Goal: Find specific page/section: Find specific page/section

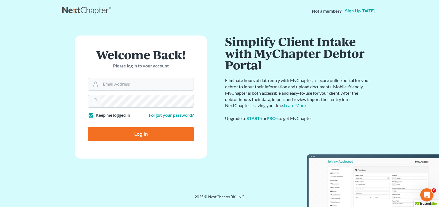
type input "[PERSON_NAME][EMAIL_ADDRESS][DOMAIN_NAME]"
click at [130, 143] on form "Welcome Back! Please log in to your account Email Address [PERSON_NAME][EMAIL_A…" at bounding box center [141, 97] width 132 height 123
click at [128, 137] on input "Log In" at bounding box center [141, 134] width 106 height 14
type input "Thinking..."
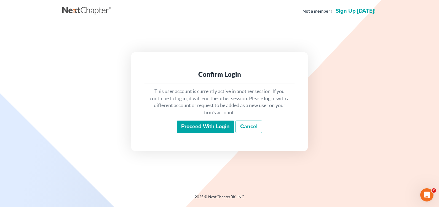
click at [186, 126] on input "Proceed with login" at bounding box center [205, 127] width 57 height 13
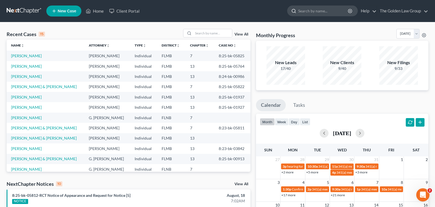
click at [305, 14] on input "search" at bounding box center [323, 11] width 50 height 10
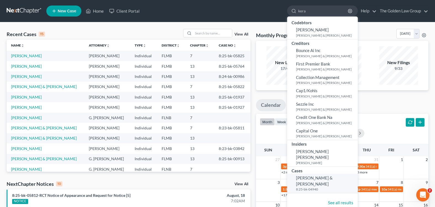
type input "kera"
click at [316, 176] on span "[PERSON_NAME] & [PERSON_NAME]" at bounding box center [314, 181] width 37 height 11
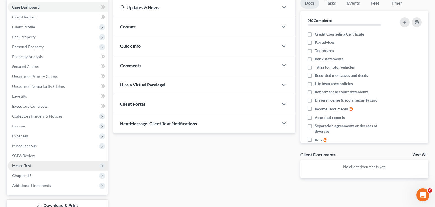
scroll to position [96, 0]
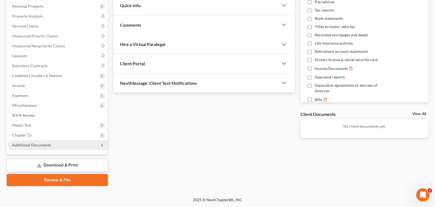
click at [48, 148] on span "Additional Documents" at bounding box center [58, 145] width 100 height 10
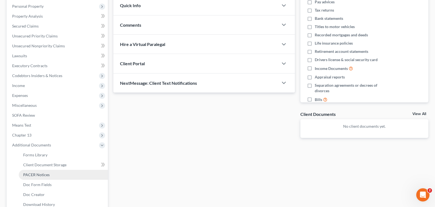
click at [41, 178] on link "PACER Notices" at bounding box center [63, 175] width 89 height 10
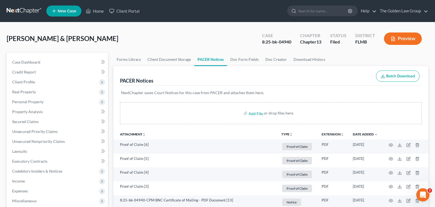
drag, startPoint x: 189, startPoint y: 36, endPoint x: 197, endPoint y: 48, distance: 14.8
click at [191, 37] on div "Wood, Johnathan & Kera Upgraded Case 8:25-bk-04940 Chapter Chapter 13 Status Fi…" at bounding box center [218, 41] width 422 height 24
click at [307, 11] on input "search" at bounding box center [323, 11] width 50 height 10
type input "PONS"
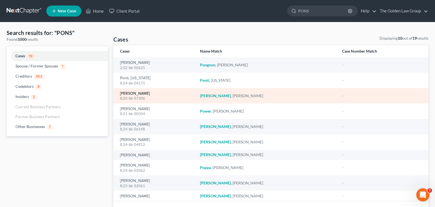
click at [129, 92] on link "Pons, Patricia" at bounding box center [135, 94] width 30 height 4
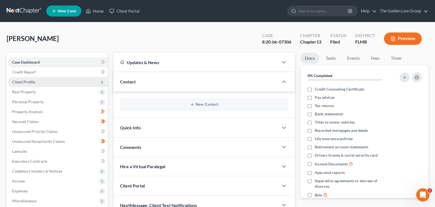
click at [33, 80] on span "Client Profile" at bounding box center [23, 82] width 23 height 5
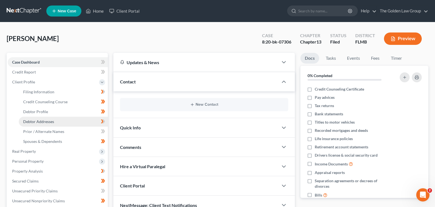
click at [52, 124] on span "Debtor Addresses" at bounding box center [38, 121] width 31 height 5
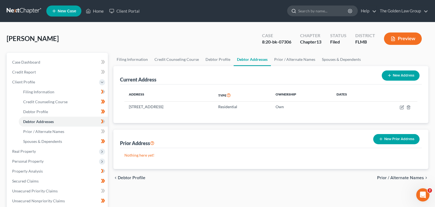
click at [299, 11] on input "search" at bounding box center [323, 11] width 50 height 10
type input "jones"
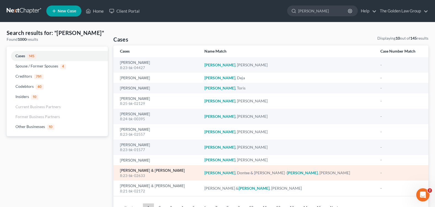
click at [132, 171] on link "Jones, Dontee & Kelly -Jones, Angela" at bounding box center [152, 171] width 65 height 4
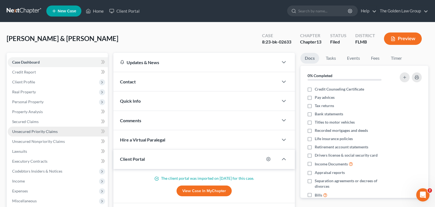
scroll to position [138, 0]
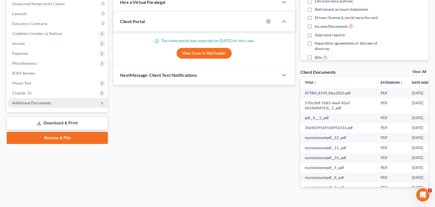
click at [37, 103] on span "Additional Documents" at bounding box center [31, 103] width 39 height 5
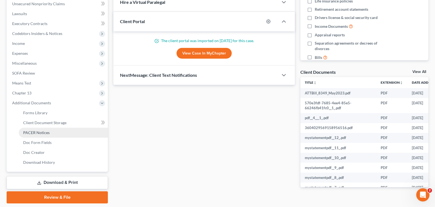
click at [49, 131] on span "PACER Notices" at bounding box center [36, 132] width 26 height 5
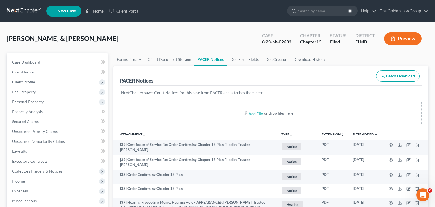
click at [179, 40] on div "Jones, Dontee & Kelly -Jones, Angela Upgraded Case 8:23-bk-02633 Chapter Chapte…" at bounding box center [218, 41] width 422 height 24
click at [310, 8] on input "search" at bounding box center [323, 11] width 50 height 10
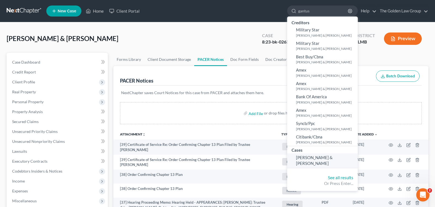
type input "gantus"
click at [300, 157] on span "Gantus, Keiry & Tessa" at bounding box center [314, 160] width 37 height 11
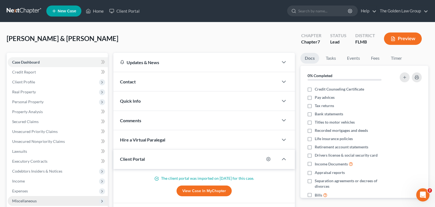
scroll to position [55, 0]
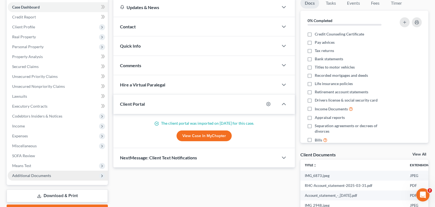
click at [25, 176] on span "Additional Documents" at bounding box center [31, 176] width 39 height 5
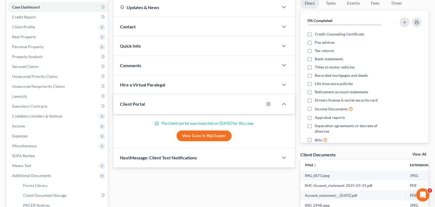
scroll to position [110, 0]
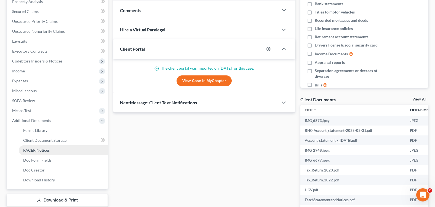
click at [40, 151] on span "PACER Notices" at bounding box center [36, 150] width 26 height 5
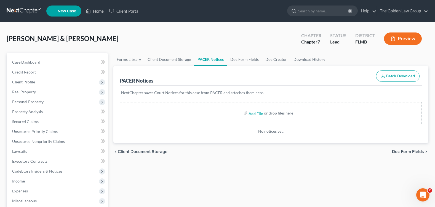
click at [163, 37] on div "Gantus, Keiry & Tessa Upgraded Chapter Chapter 7 Status Lead District FLMB Prev…" at bounding box center [218, 41] width 422 height 24
click at [31, 179] on span "Income" at bounding box center [58, 182] width 100 height 10
click at [35, 192] on span "Employment Income" at bounding box center [40, 191] width 35 height 5
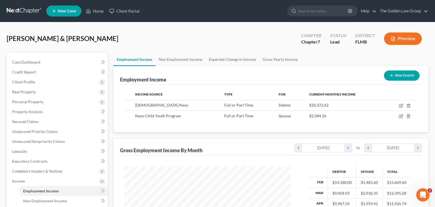
scroll to position [99, 177]
click at [94, 10] on link "Home" at bounding box center [94, 11] width 23 height 10
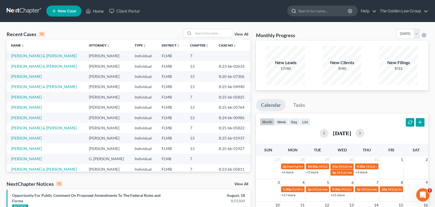
click at [319, 12] on input "search" at bounding box center [323, 11] width 50 height 10
type input "cox"
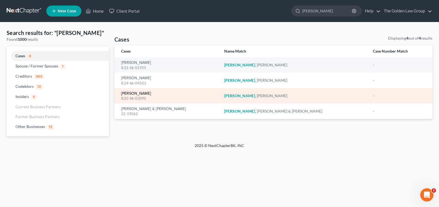
click at [134, 94] on link "Cox, William" at bounding box center [136, 94] width 30 height 4
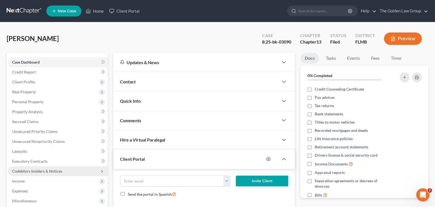
scroll to position [55, 0]
